Goal: Information Seeking & Learning: Learn about a topic

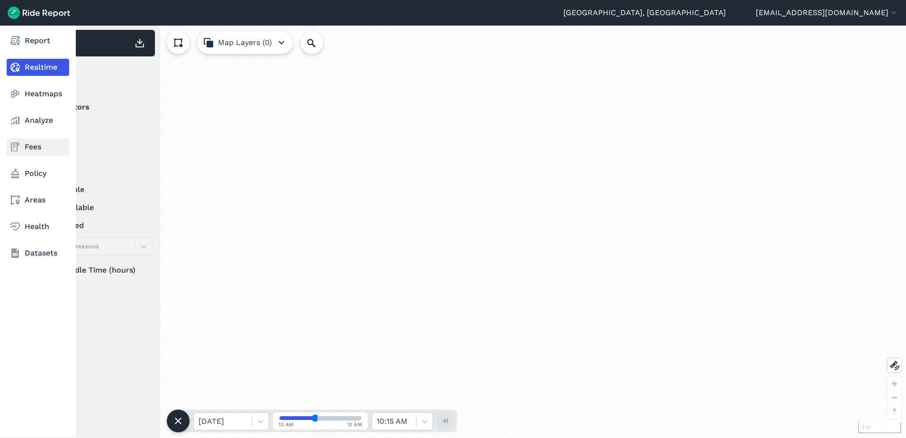
click at [20, 150] on icon at bounding box center [14, 146] width 11 height 11
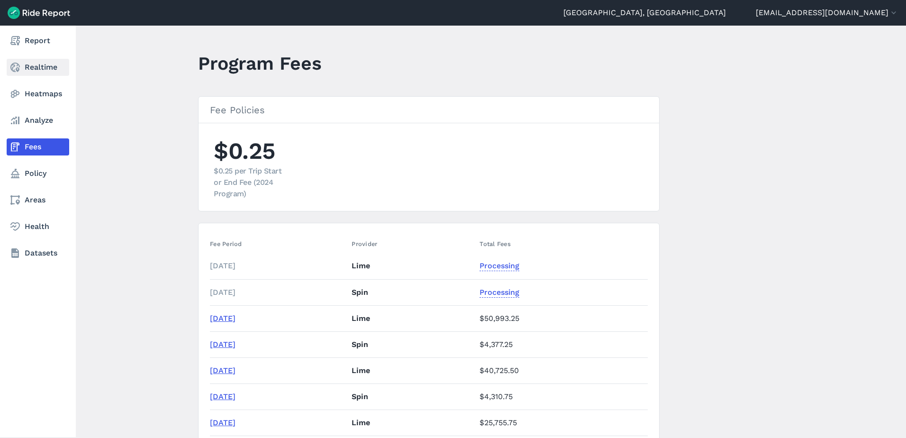
click at [30, 71] on link "Realtime" at bounding box center [38, 67] width 63 height 17
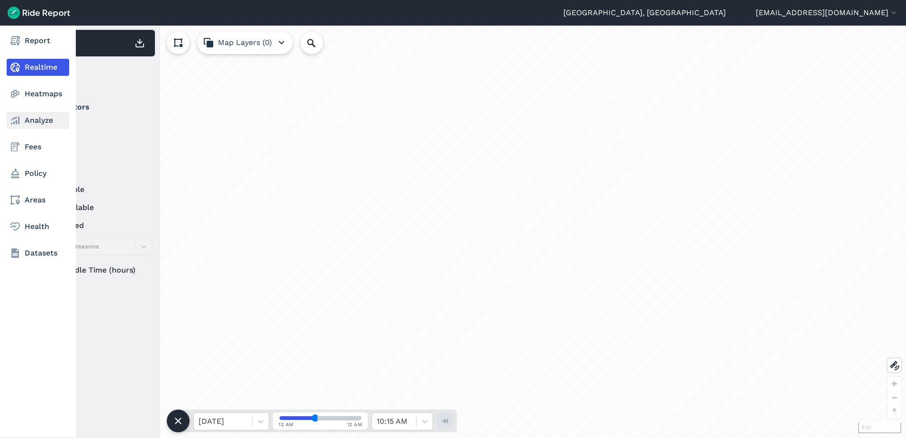
click at [28, 128] on link "Analyze" at bounding box center [38, 120] width 63 height 17
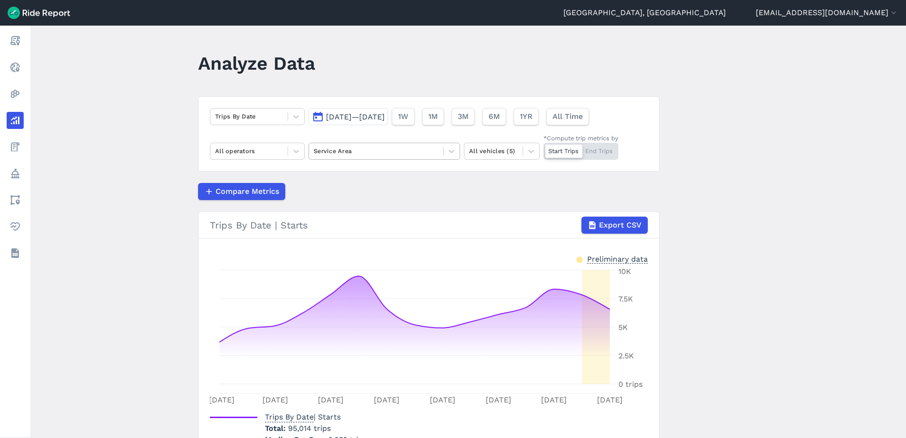
click at [387, 150] on div at bounding box center [376, 150] width 125 height 11
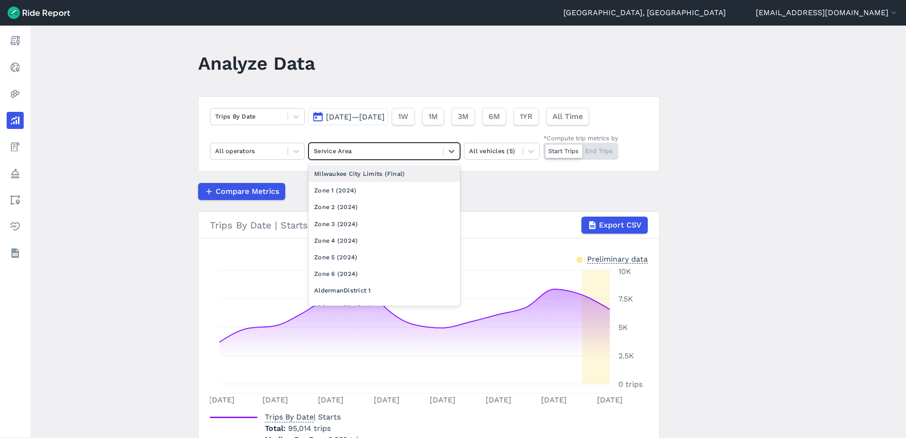
click at [334, 170] on div "Milwaukee City Limits (Final)" at bounding box center [384, 173] width 152 height 17
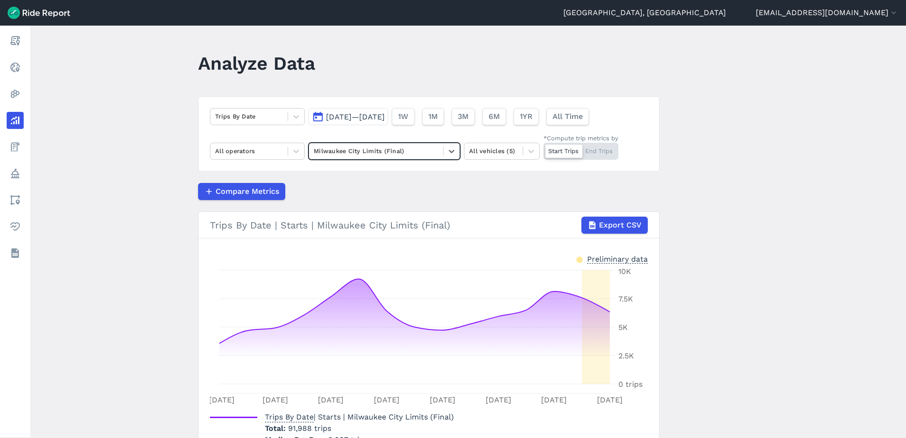
click at [367, 114] on span "Aug 18, 2025—Sep 1, 2025" at bounding box center [355, 116] width 59 height 9
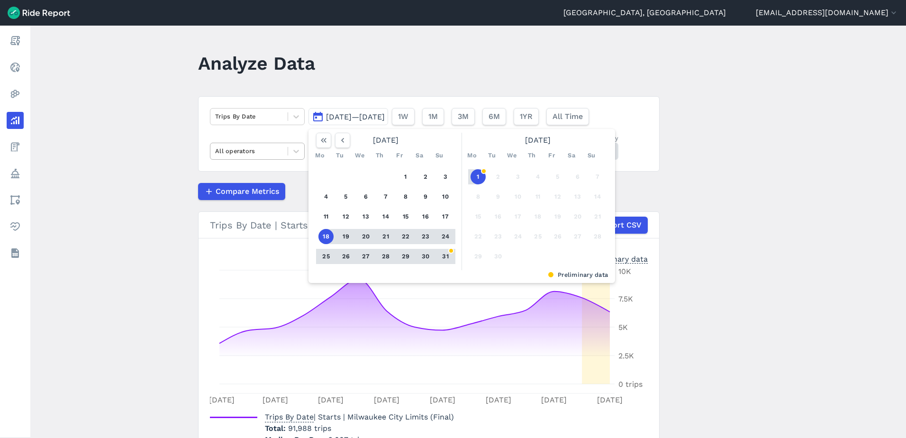
click at [248, 146] on div at bounding box center [249, 150] width 68 height 11
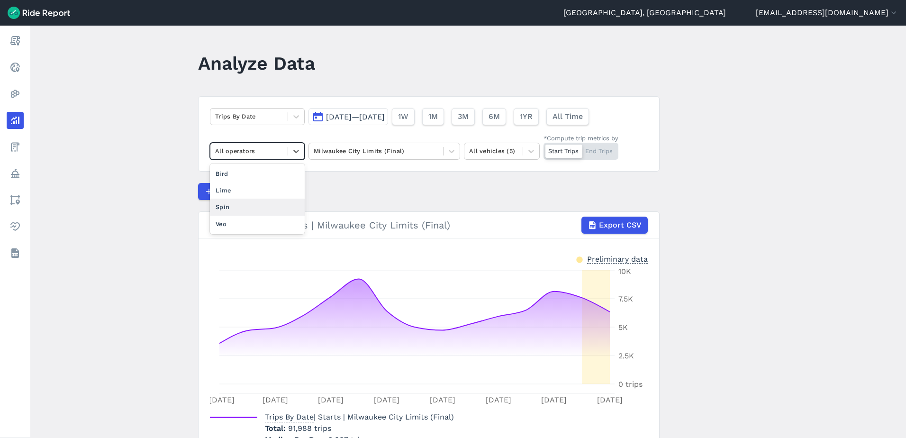
click at [230, 210] on div "Spin" at bounding box center [257, 206] width 95 height 17
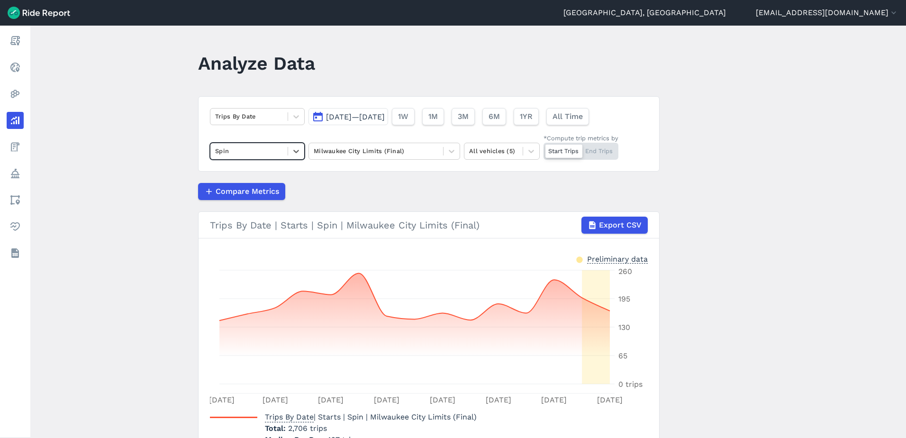
click at [339, 110] on button "Aug 18, 2025—Sep 1, 2025" at bounding box center [348, 116] width 80 height 17
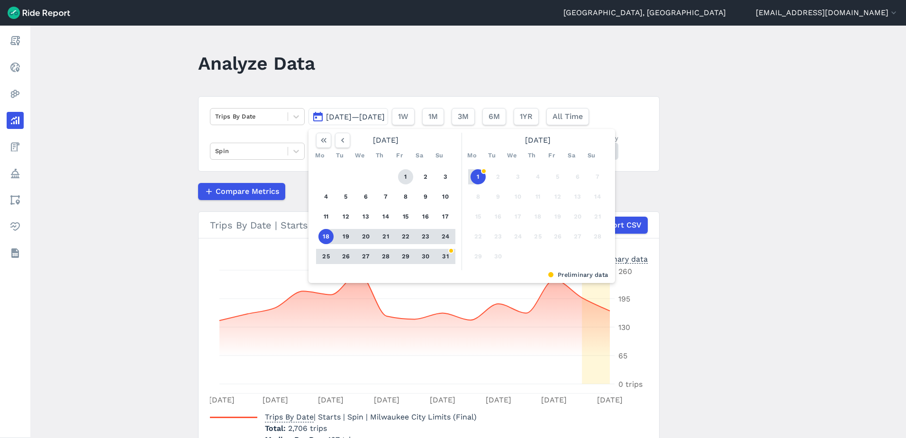
click at [404, 179] on button "1" at bounding box center [405, 176] width 15 height 15
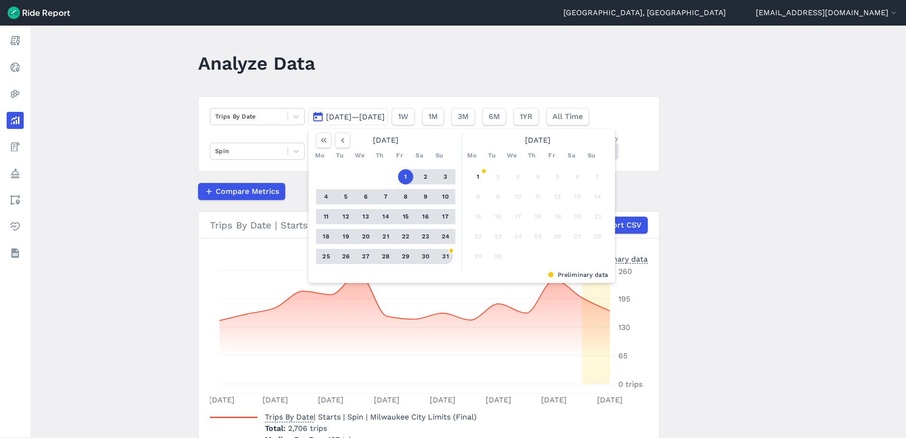
click at [440, 258] on button "31" at bounding box center [445, 256] width 15 height 15
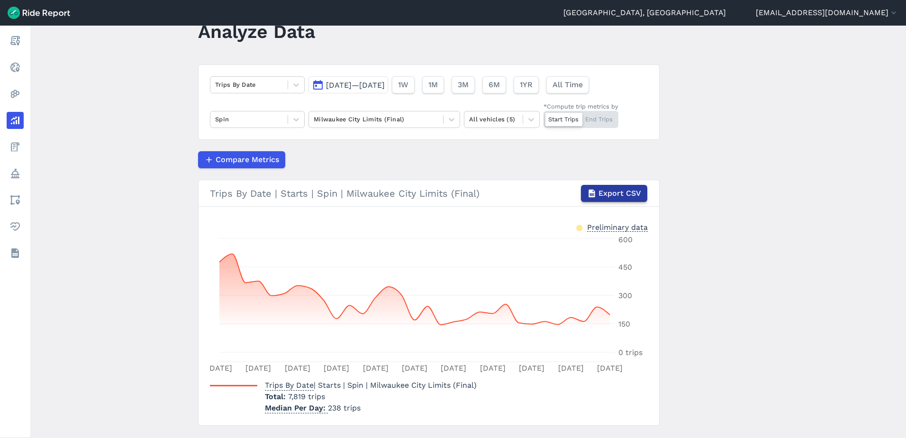
scroll to position [47, 0]
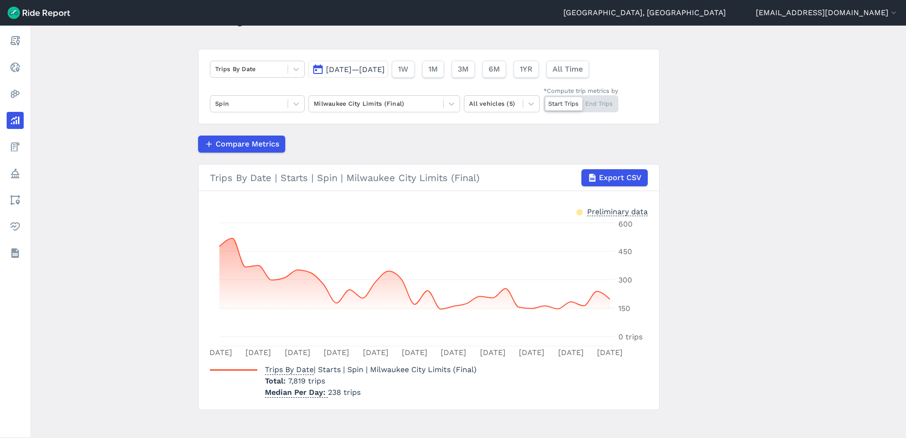
click at [373, 67] on span "Aug 1, 2025—Aug 31, 2025" at bounding box center [355, 69] width 59 height 9
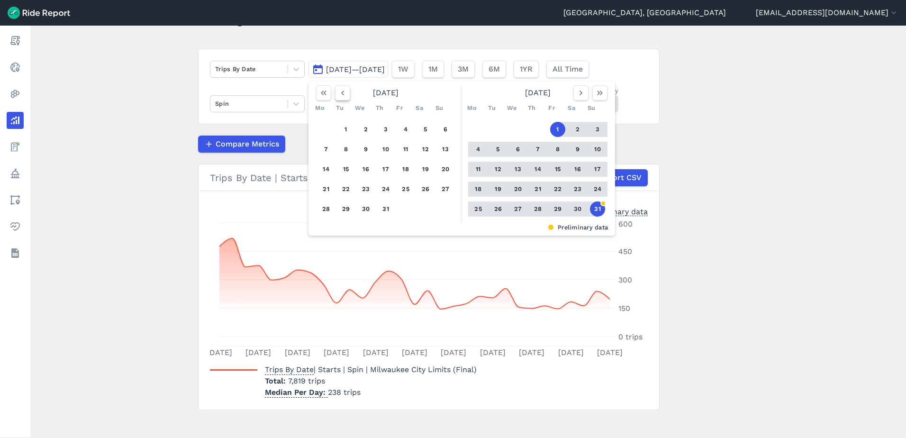
click at [342, 94] on icon "button" at bounding box center [342, 92] width 9 height 9
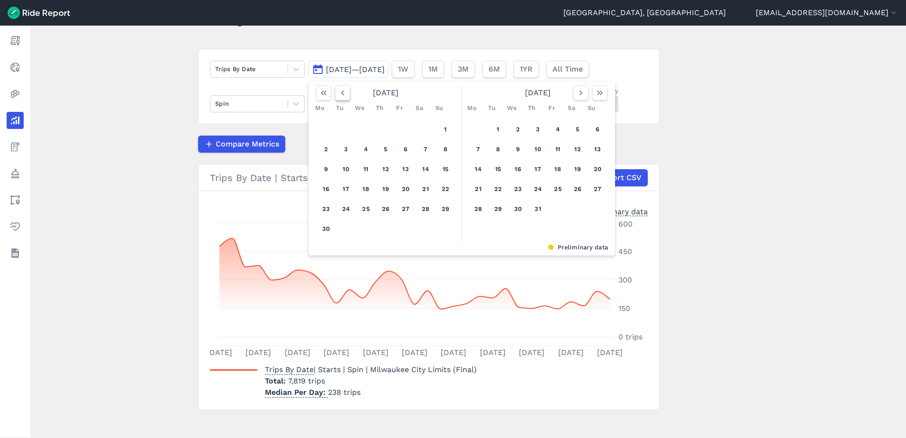
click at [342, 94] on icon "button" at bounding box center [342, 92] width 9 height 9
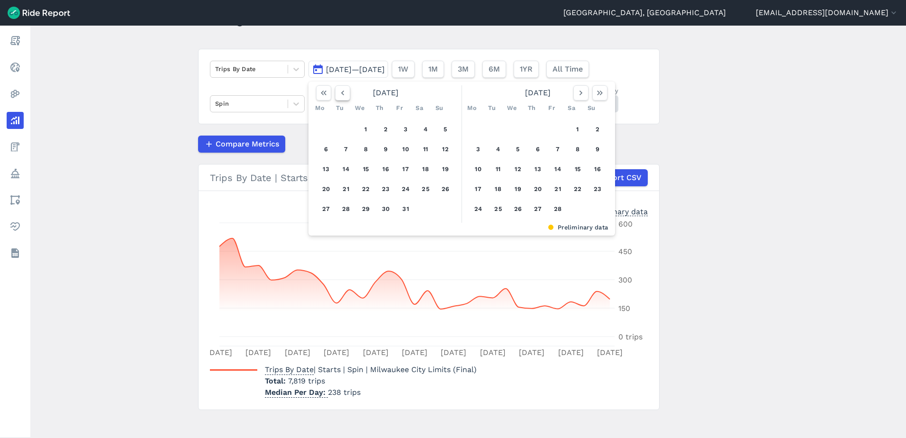
click at [342, 94] on icon "button" at bounding box center [342, 92] width 9 height 9
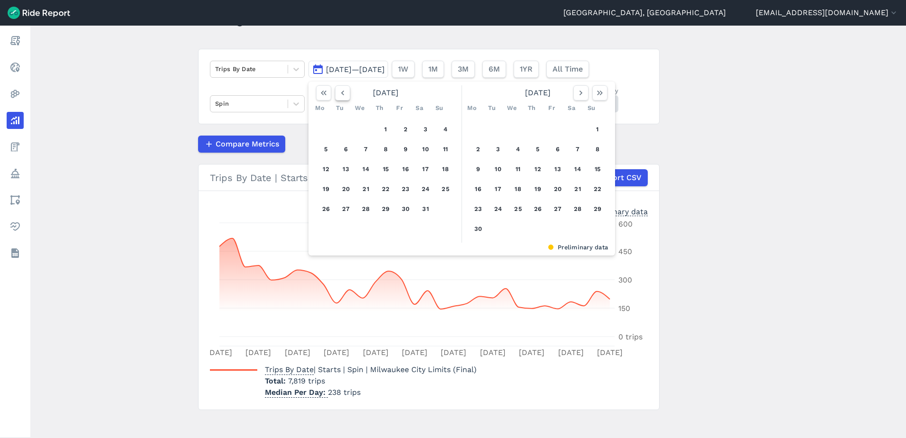
click at [342, 94] on icon "button" at bounding box center [342, 92] width 9 height 9
click at [532, 128] on button "1" at bounding box center [537, 129] width 15 height 15
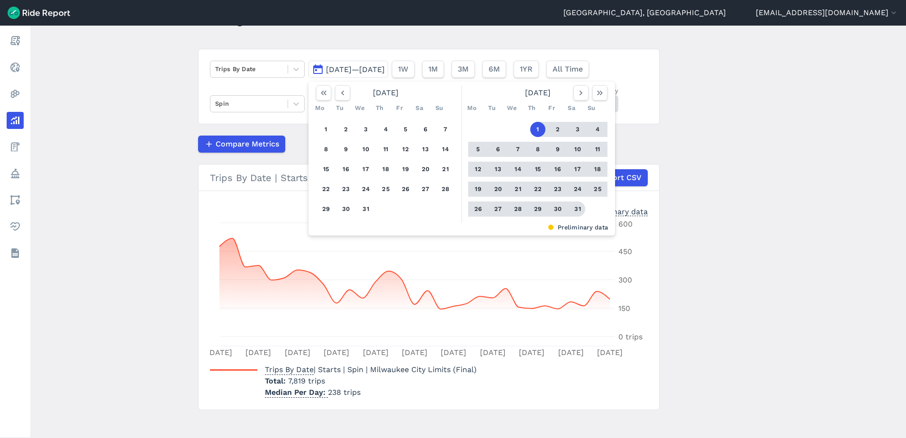
click at [581, 211] on button "31" at bounding box center [577, 208] width 15 height 15
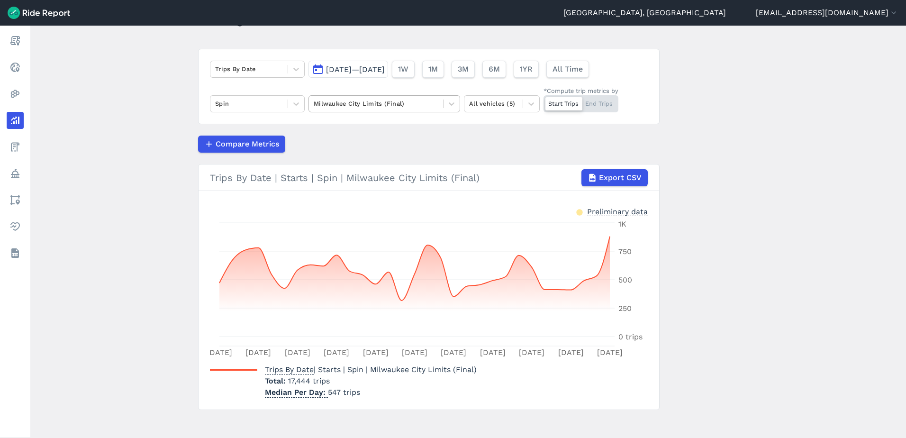
click at [379, 104] on div at bounding box center [376, 103] width 125 height 11
click at [367, 79] on div "Trips By Date Aug 1, 2024—Aug 31, 2024 1W 1M 3M 6M 1YR All Time Spin Milwaukee …" at bounding box center [428, 86] width 461 height 75
click at [369, 64] on button "Aug 1, 2024—Aug 31, 2024" at bounding box center [348, 69] width 80 height 17
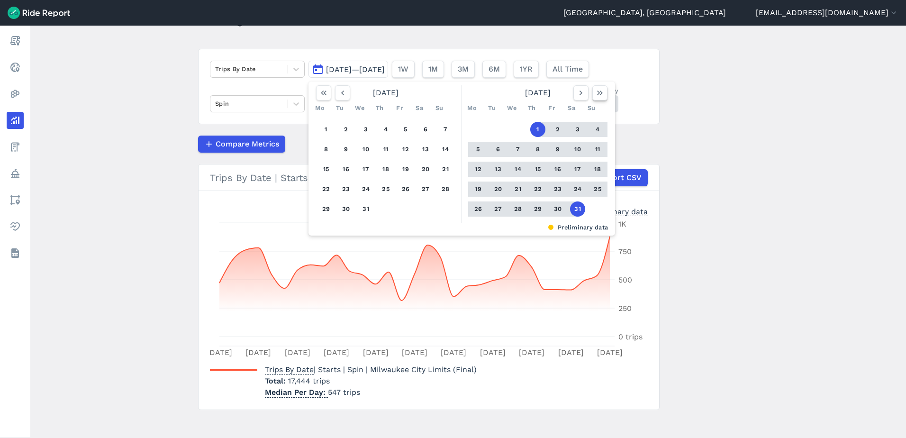
click at [601, 93] on use "button" at bounding box center [600, 92] width 6 height 5
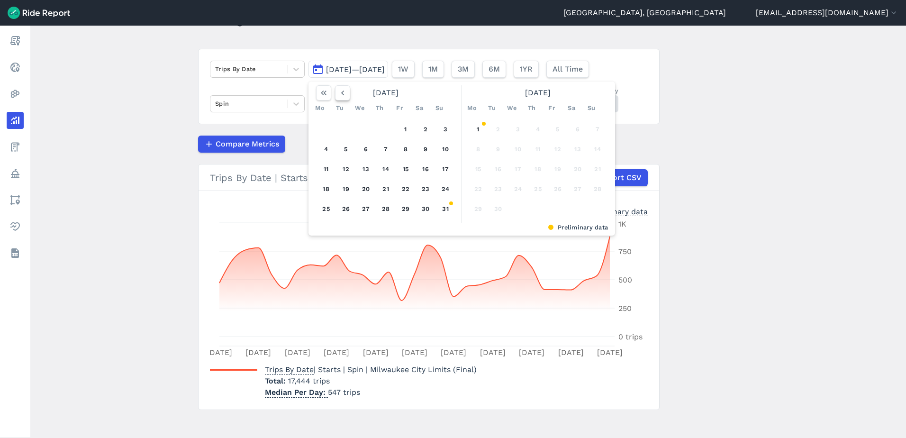
click at [340, 96] on icon "button" at bounding box center [342, 92] width 9 height 9
click at [342, 129] on button "1" at bounding box center [345, 129] width 15 height 15
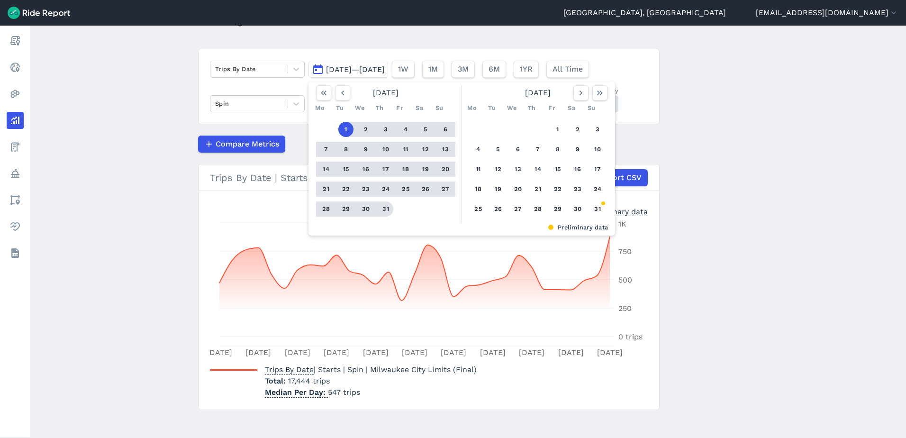
click at [380, 205] on button "31" at bounding box center [385, 208] width 15 height 15
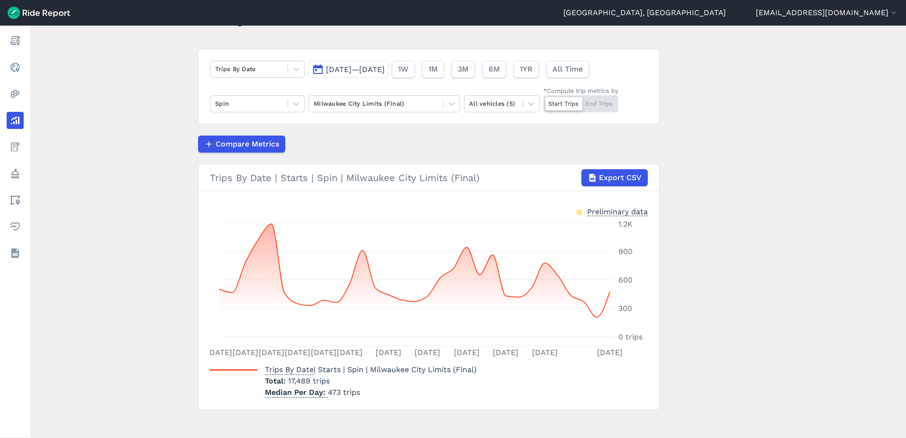
click at [371, 61] on button "Jul 1, 2025—Jul 31, 2025" at bounding box center [348, 69] width 80 height 17
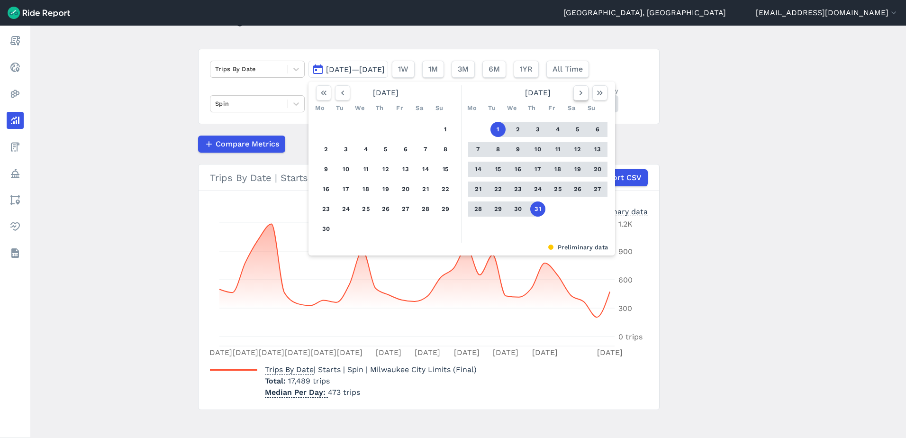
click at [583, 96] on icon "button" at bounding box center [580, 92] width 9 height 9
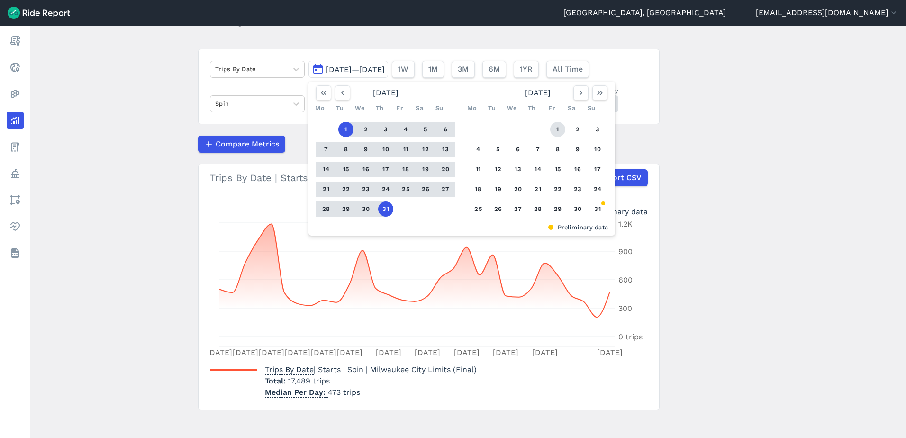
click at [558, 128] on button "1" at bounding box center [557, 129] width 15 height 15
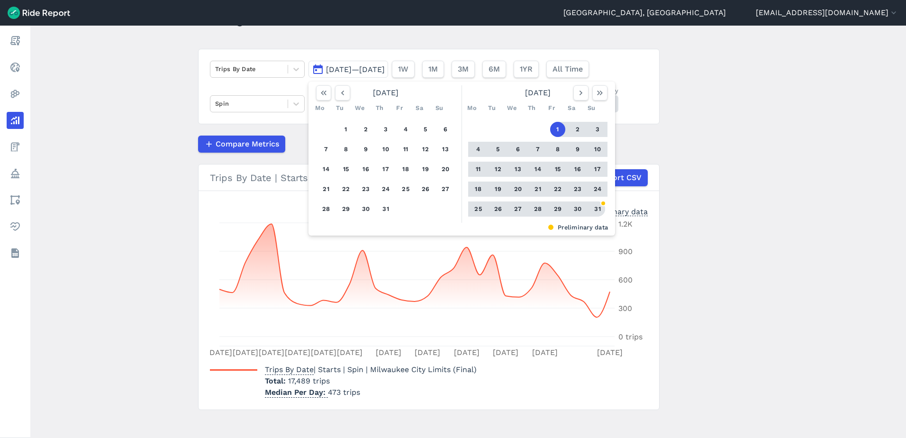
click at [596, 211] on button "31" at bounding box center [597, 208] width 15 height 15
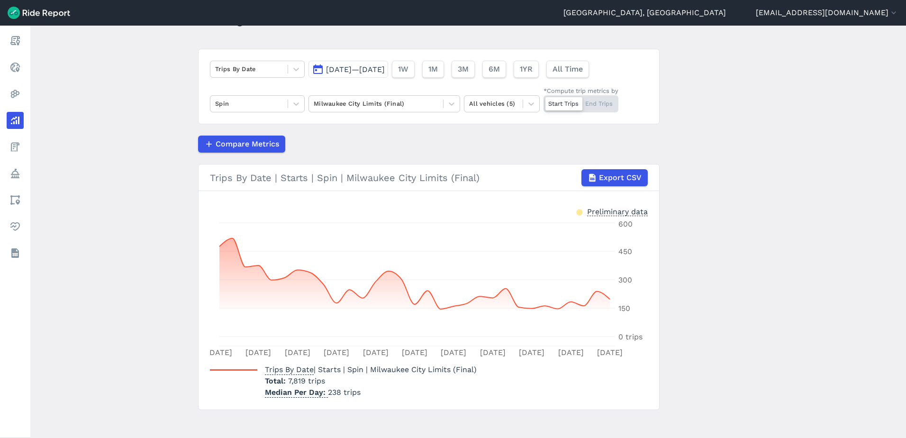
drag, startPoint x: 259, startPoint y: 58, endPoint x: 258, endPoint y: 67, distance: 8.6
click at [258, 58] on div "Trips By Date Aug 1, 2025—Aug 31, 2025 1W 1M 3M 6M 1YR All Time Spin Milwaukee …" at bounding box center [428, 86] width 461 height 75
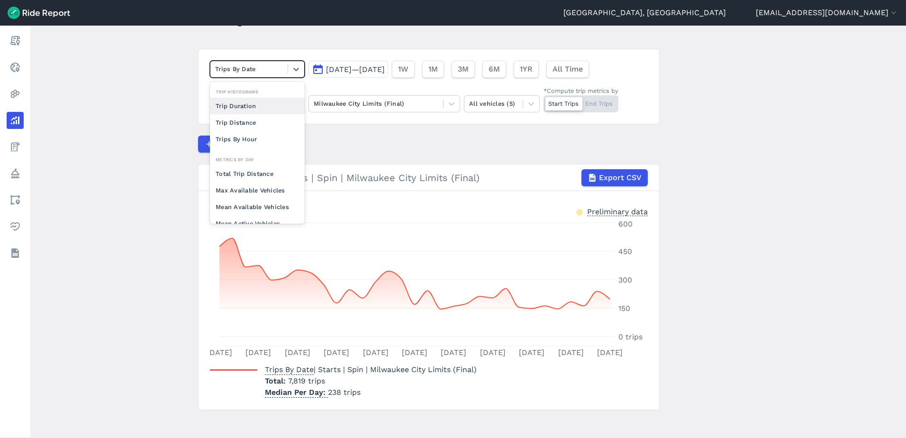
click at [258, 67] on div at bounding box center [249, 68] width 68 height 11
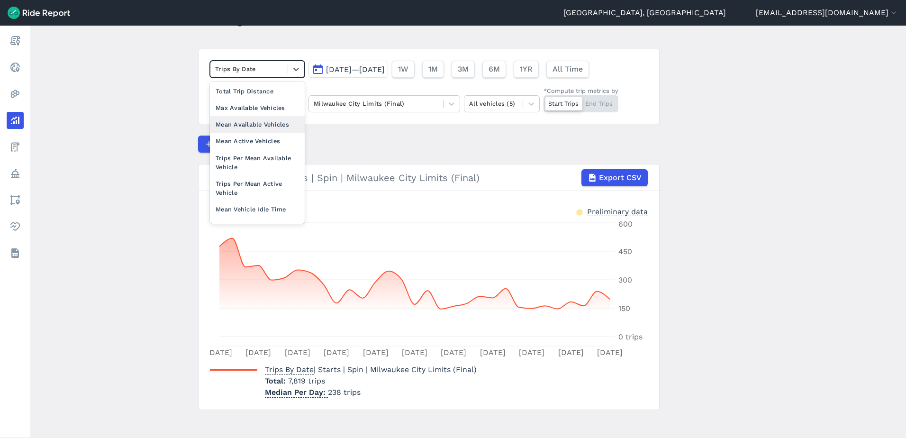
click at [249, 124] on div "Mean Available Vehicles" at bounding box center [257, 124] width 95 height 17
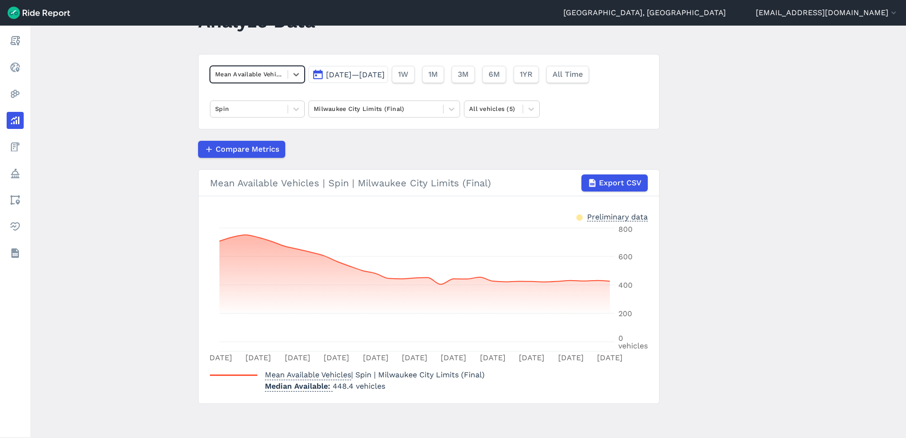
scroll to position [42, 0]
click at [261, 67] on div "Mean Available Vehicles" at bounding box center [248, 74] width 77 height 15
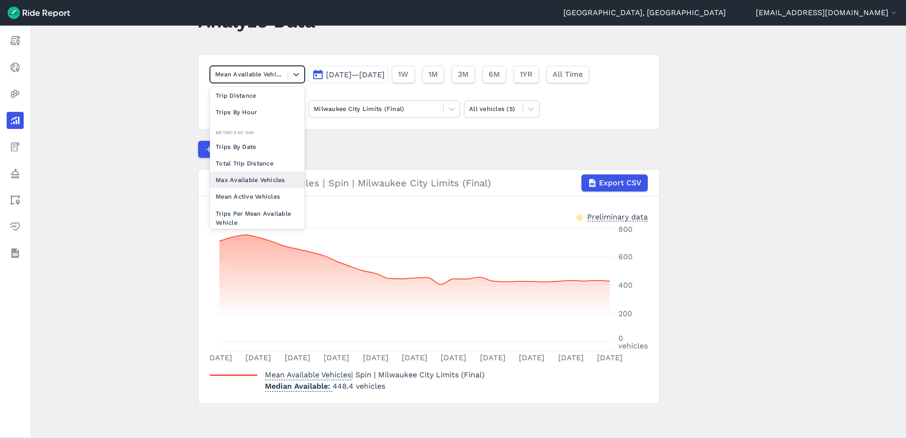
scroll to position [47, 0]
click at [248, 165] on div "Max Available Vehicles" at bounding box center [257, 164] width 95 height 17
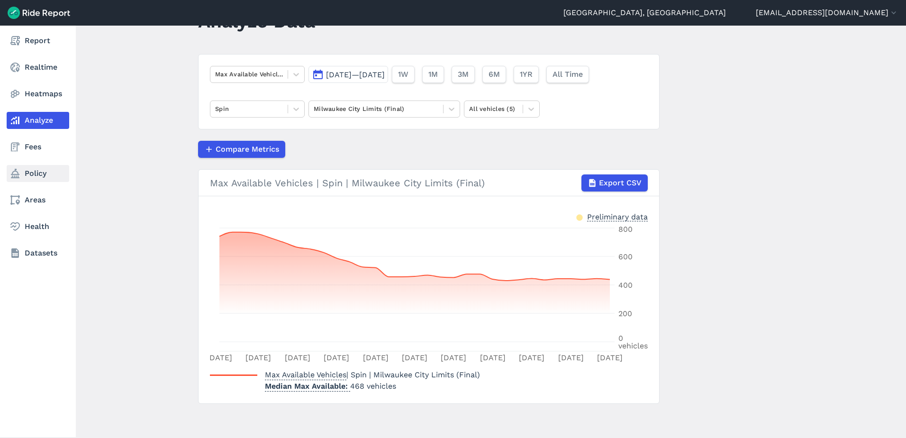
click at [35, 171] on link "Policy" at bounding box center [38, 173] width 63 height 17
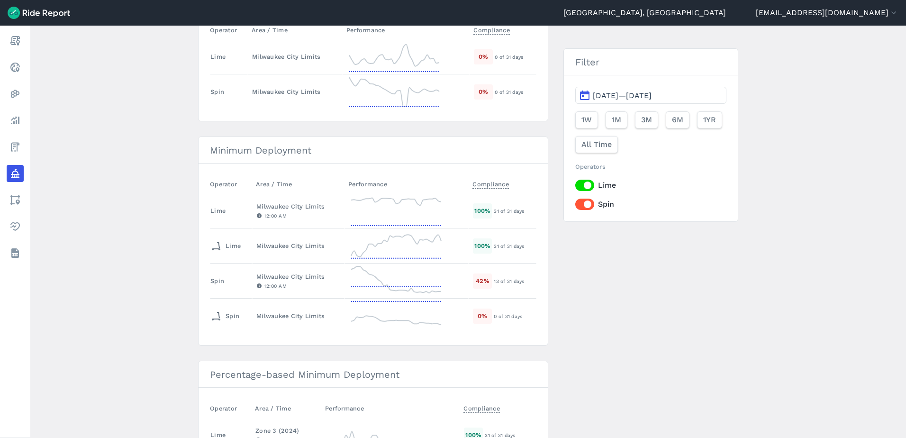
scroll to position [189, 0]
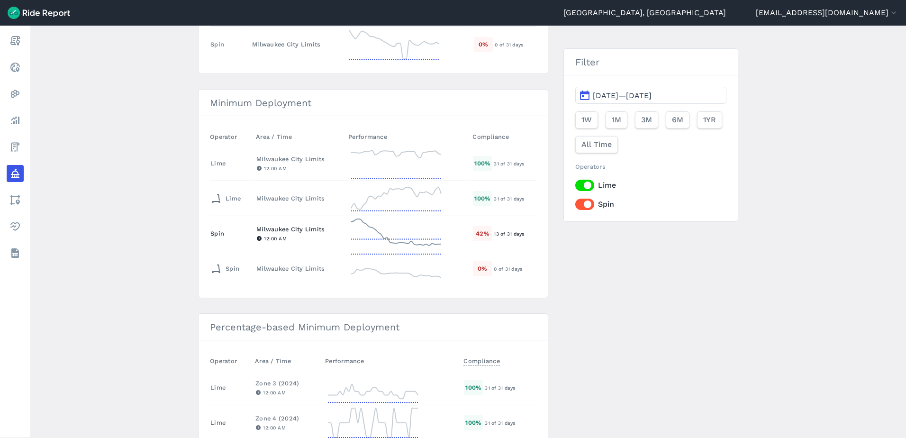
click at [371, 238] on icon at bounding box center [396, 233] width 95 height 34
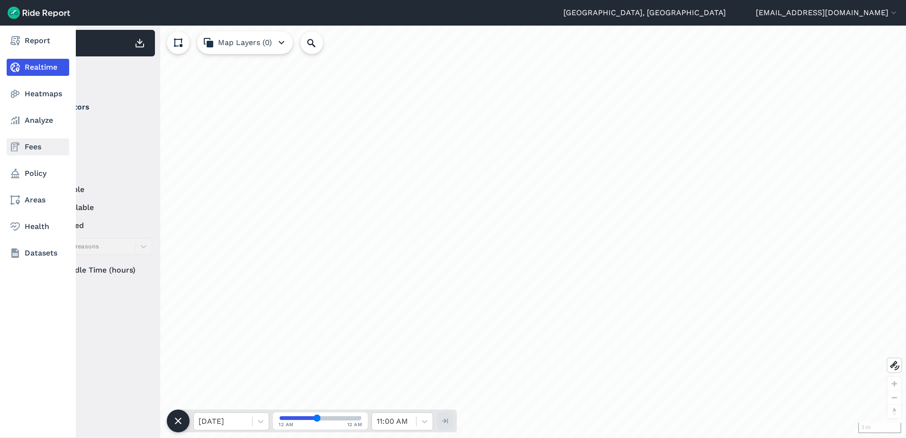
click at [29, 144] on link "Fees" at bounding box center [38, 146] width 63 height 17
